Goal: Task Accomplishment & Management: Use online tool/utility

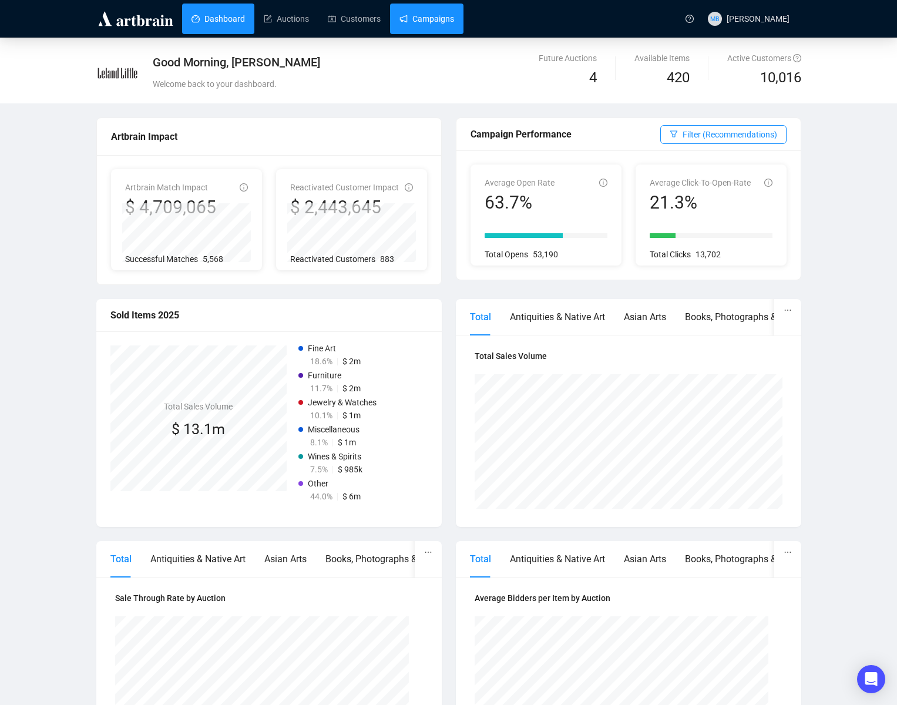
click at [417, 22] on link "Campaigns" at bounding box center [426, 19] width 55 height 31
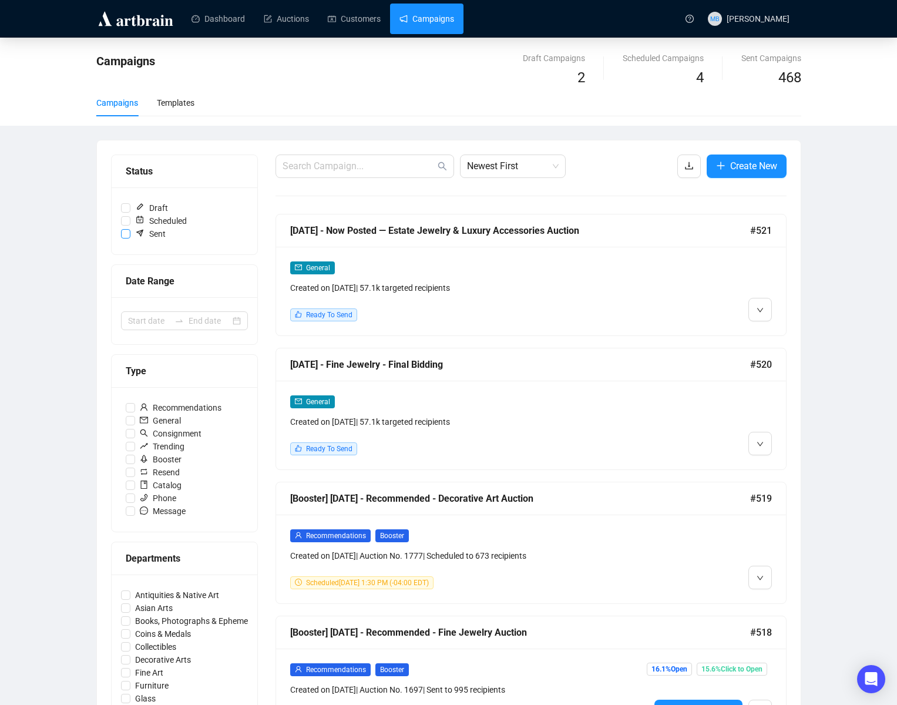
click at [125, 236] on input "Sent" at bounding box center [125, 233] width 9 height 9
checkbox input "true"
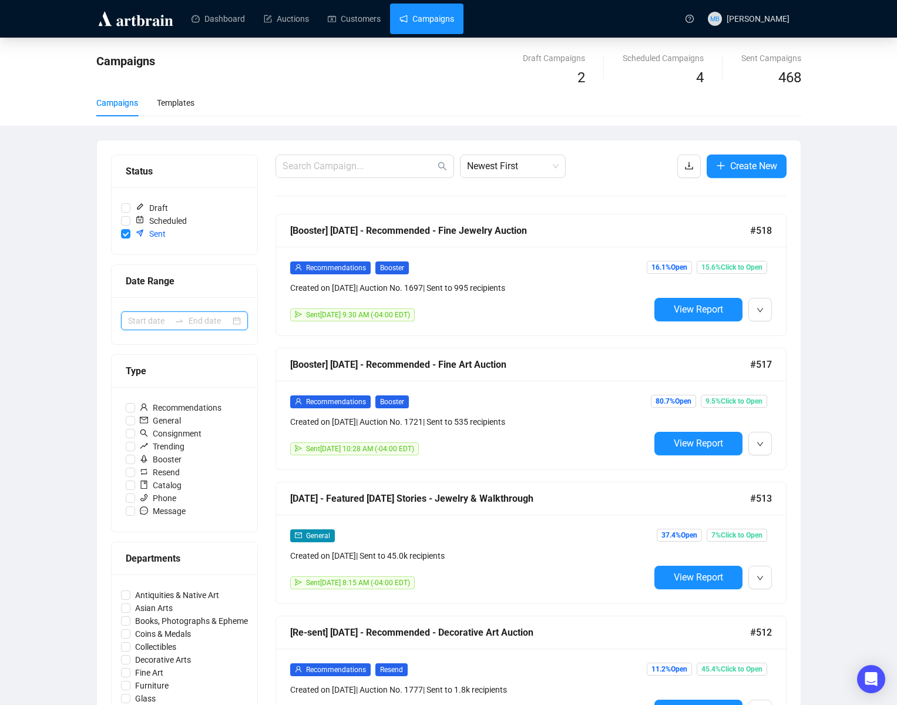
click at [142, 323] on input at bounding box center [149, 320] width 42 height 13
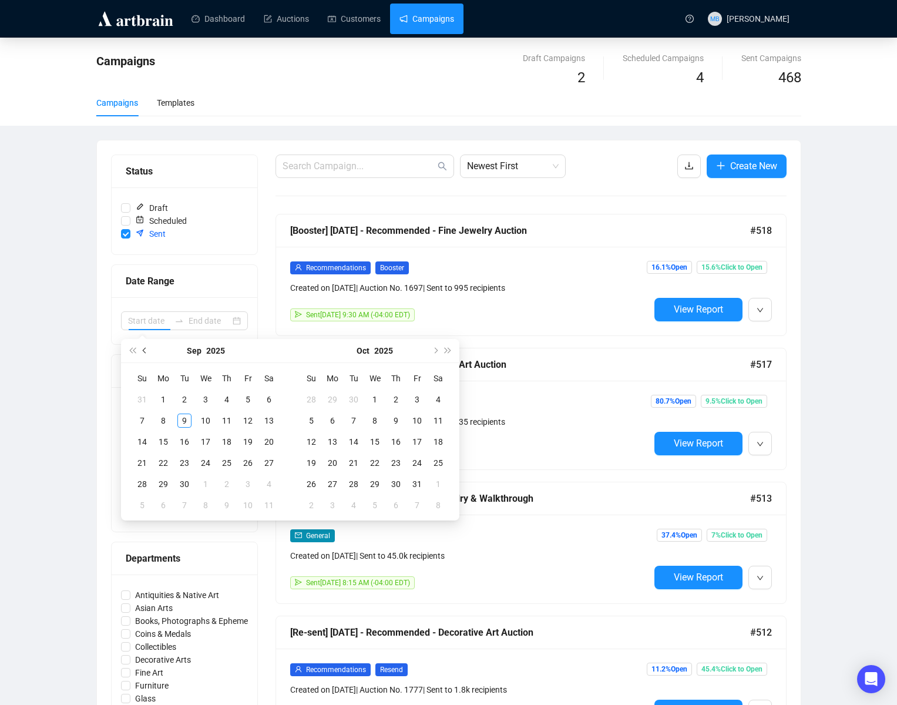
click at [145, 353] on button "Previous month (PageUp)" at bounding box center [145, 350] width 13 height 23
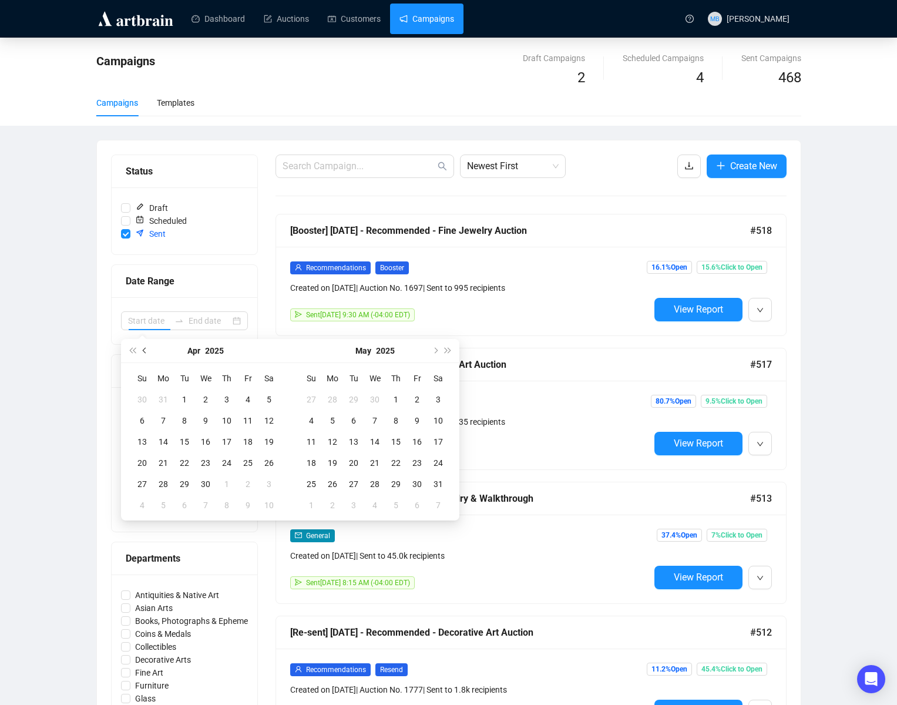
click at [145, 353] on button "Previous month (PageUp)" at bounding box center [145, 350] width 13 height 23
type input "[DATE]"
click at [205, 399] on div "1" at bounding box center [206, 399] width 14 height 14
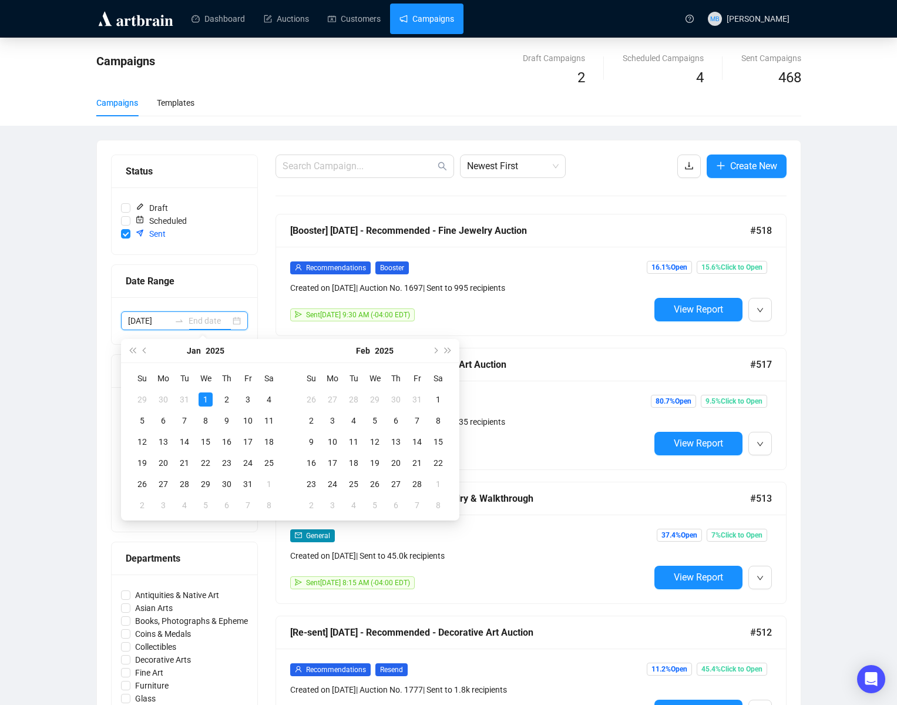
type input "[DATE]"
click at [434, 350] on span "Next month (PageDown)" at bounding box center [435, 351] width 6 height 6
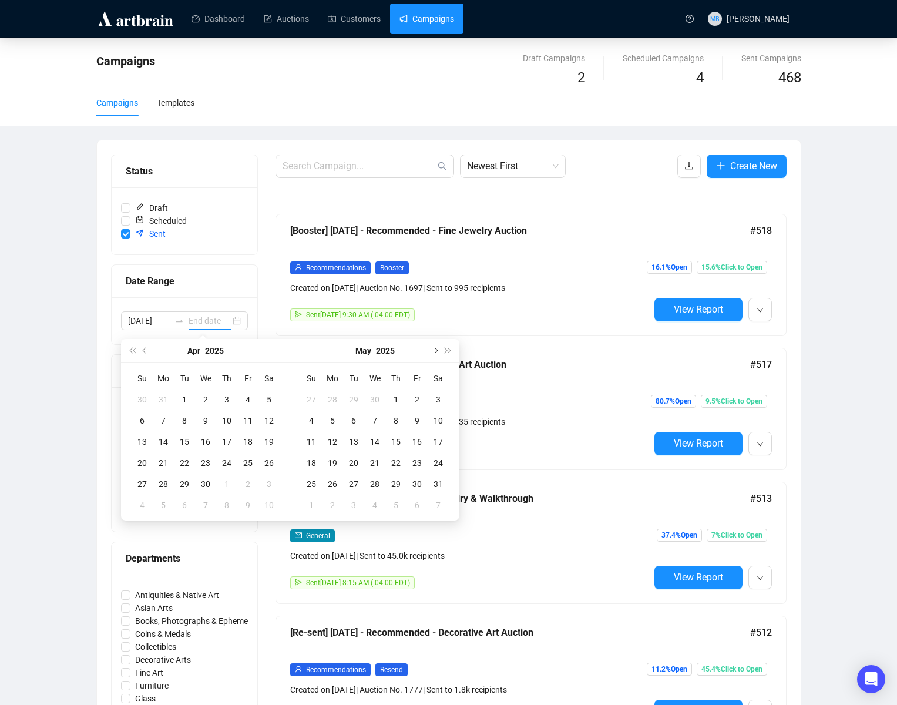
click at [434, 350] on span "Next month (PageDown)" at bounding box center [435, 351] width 6 height 6
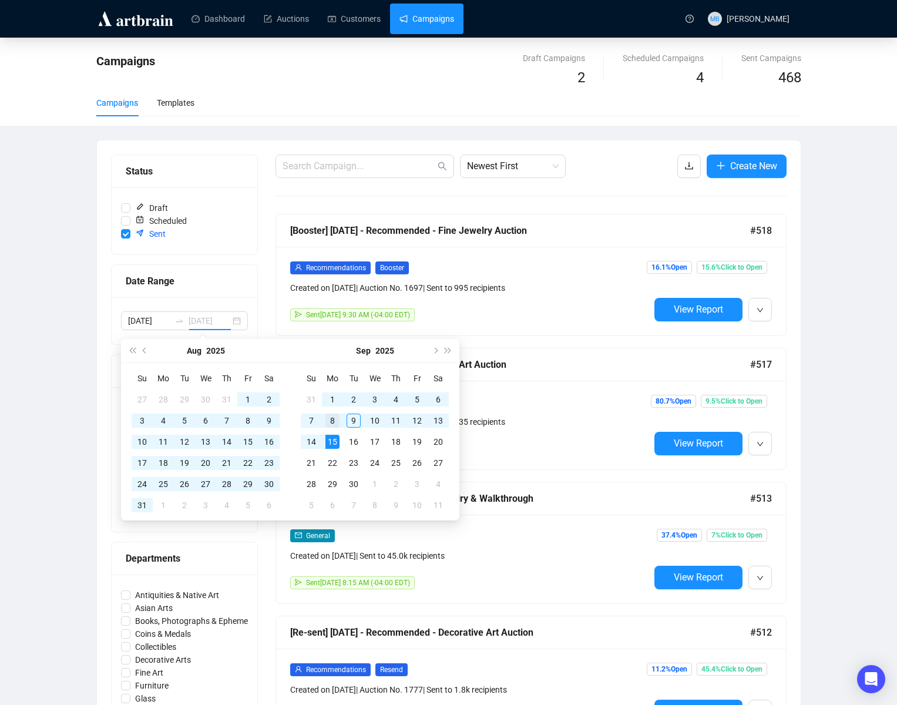
type input "[DATE]"
click at [330, 421] on div "8" at bounding box center [332, 421] width 14 height 14
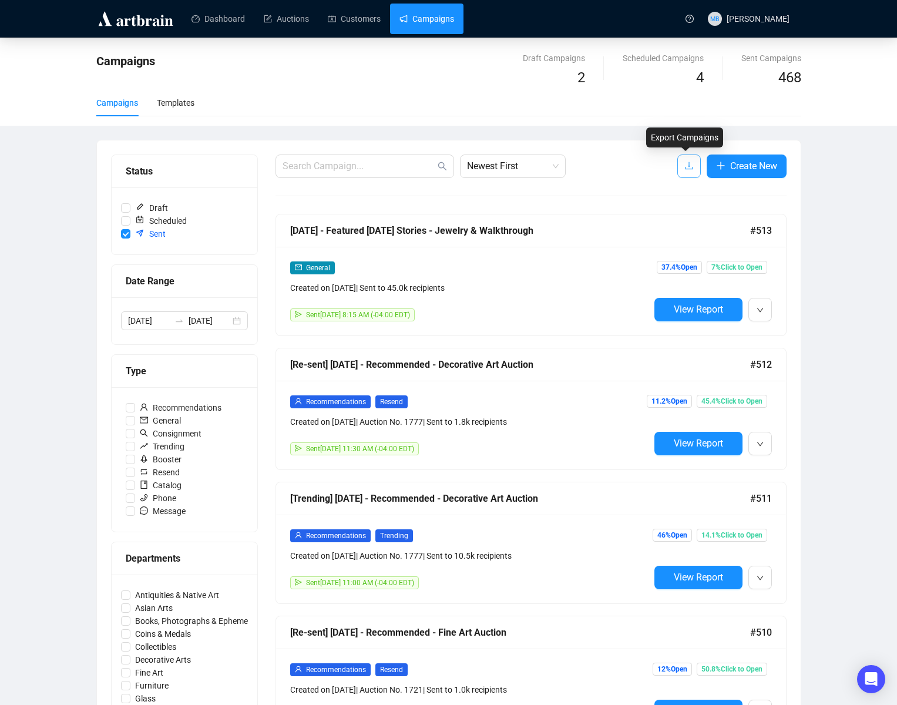
click at [691, 168] on button "button" at bounding box center [688, 166] width 23 height 23
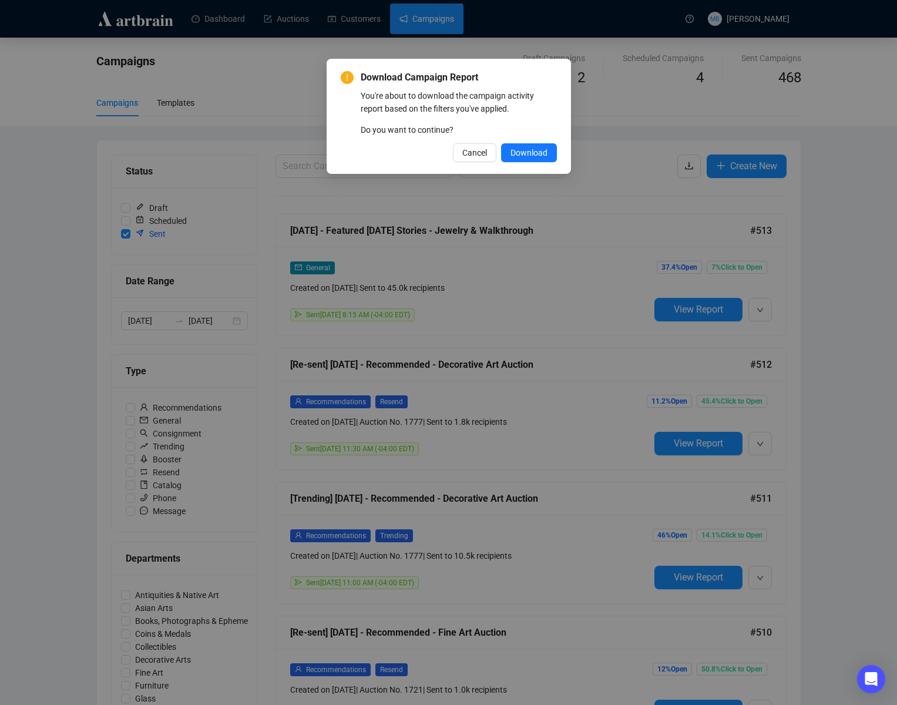
click at [516, 153] on span "Download" at bounding box center [529, 152] width 37 height 13
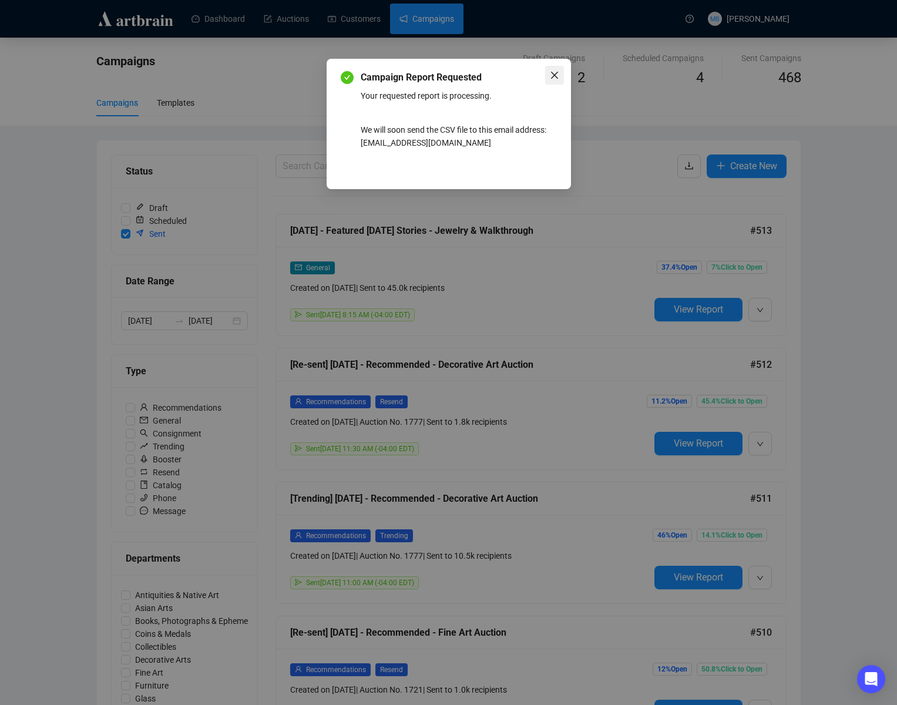
click at [553, 73] on icon "close" at bounding box center [554, 74] width 9 height 9
